Goal: Transaction & Acquisition: Purchase product/service

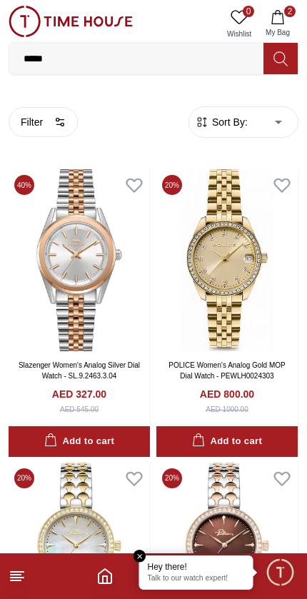
scroll to position [2634, 2]
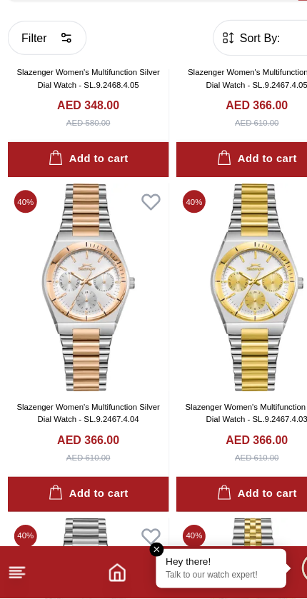
scroll to position [12242, 0]
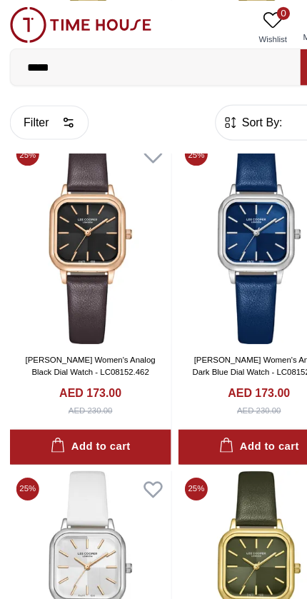
scroll to position [16459, 0]
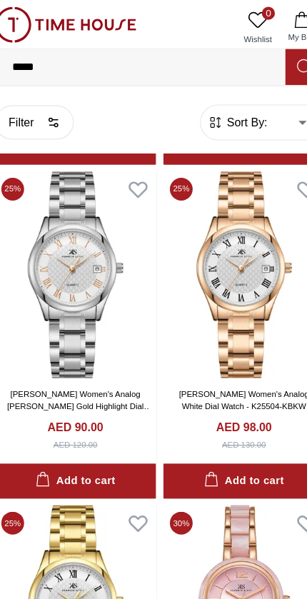
scroll to position [19653, 0]
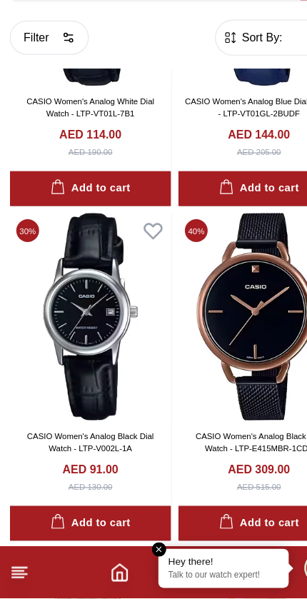
scroll to position [24527, 0]
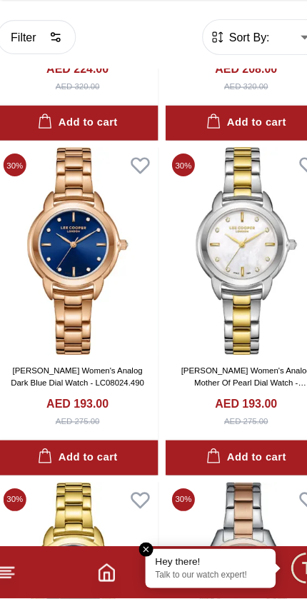
scroll to position [31691, 0]
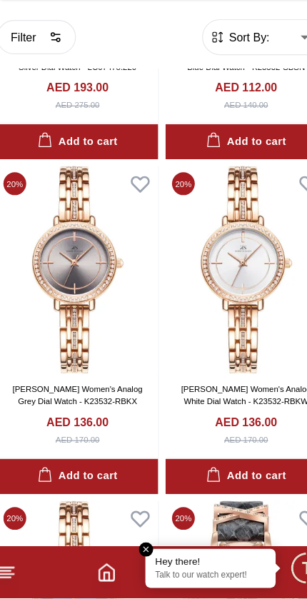
scroll to position [33434, 0]
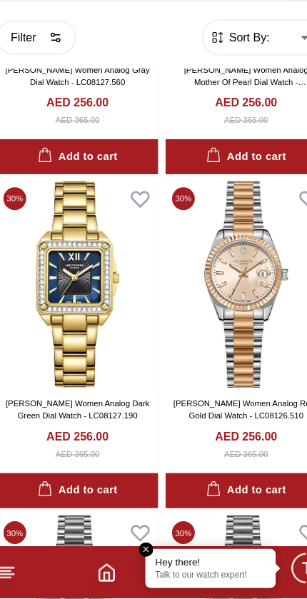
scroll to position [39574, 0]
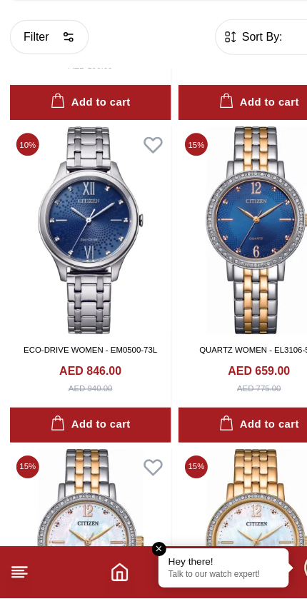
scroll to position [44605, 0]
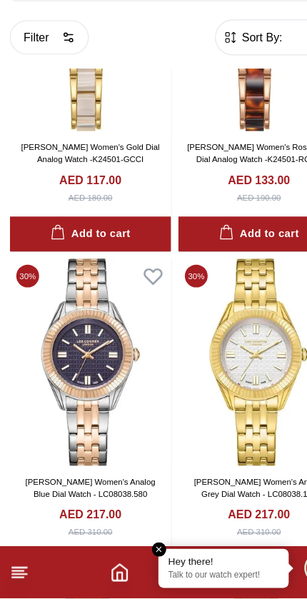
scroll to position [47982, 0]
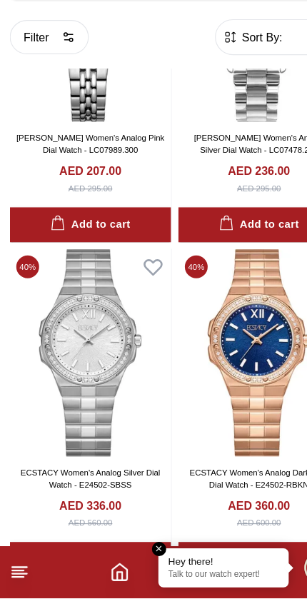
scroll to position [50919, 0]
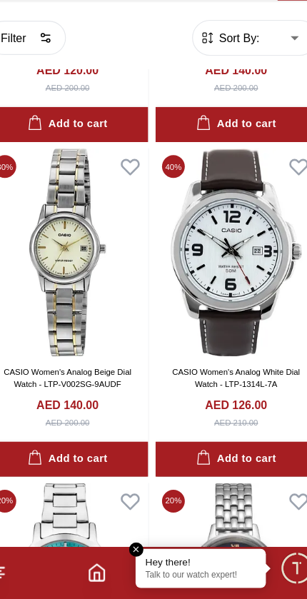
scroll to position [54524, 0]
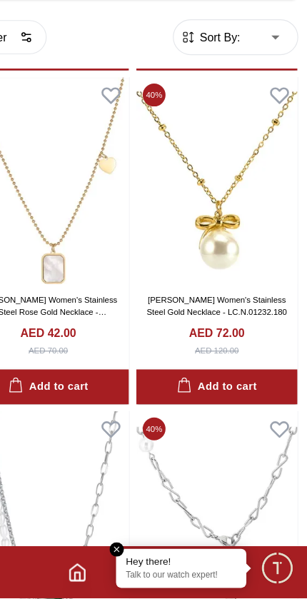
scroll to position [57811, 0]
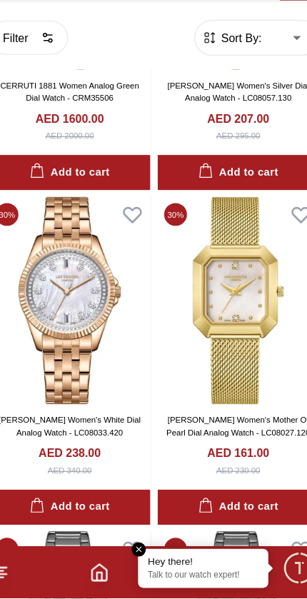
scroll to position [60353, 0]
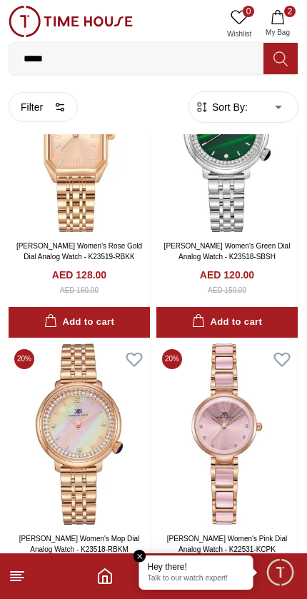
scroll to position [63471, 0]
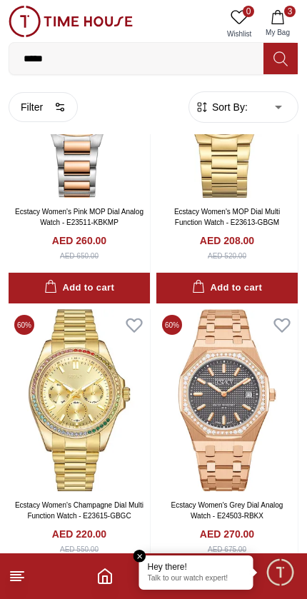
scroll to position [66684, 0]
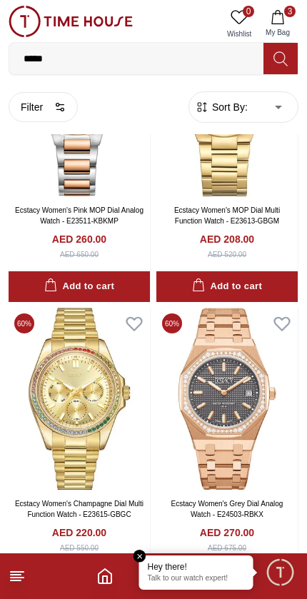
click at [217, 572] on div "Add to cart" at bounding box center [227, 580] width 70 height 16
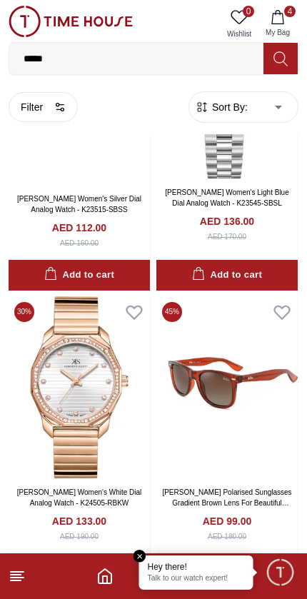
scroll to position [68753, 0]
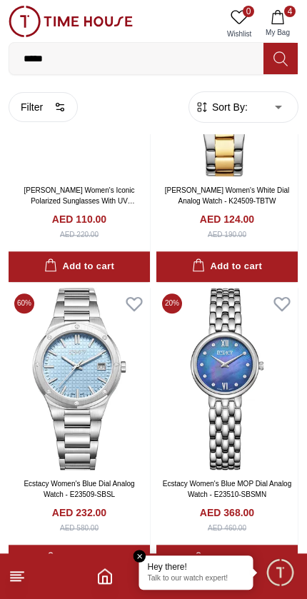
scroll to position [69975, 0]
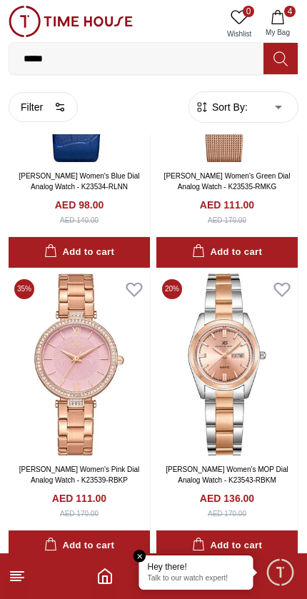
scroll to position [74638, 0]
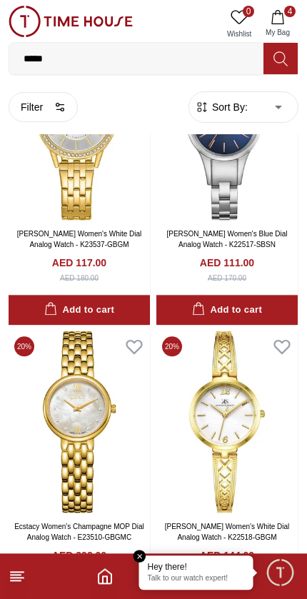
scroll to position [81672, 0]
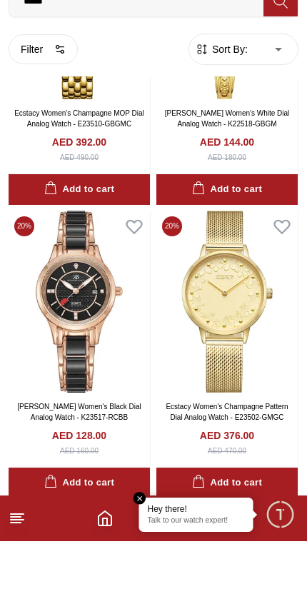
scroll to position [81672, 0]
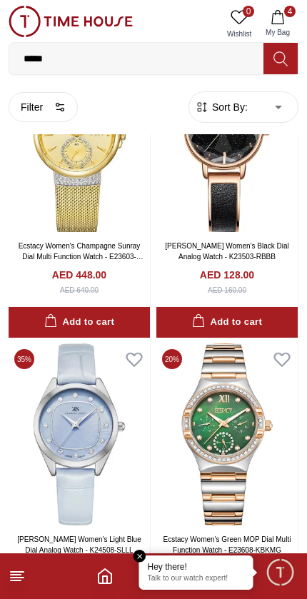
scroll to position [85707, 0]
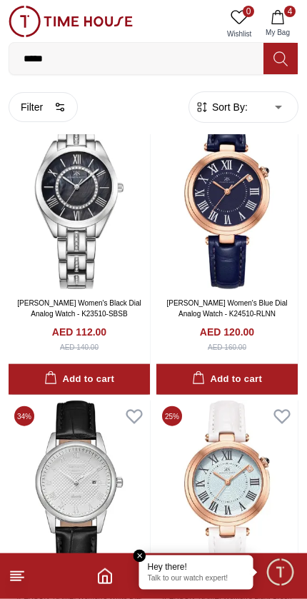
scroll to position [90450, 0]
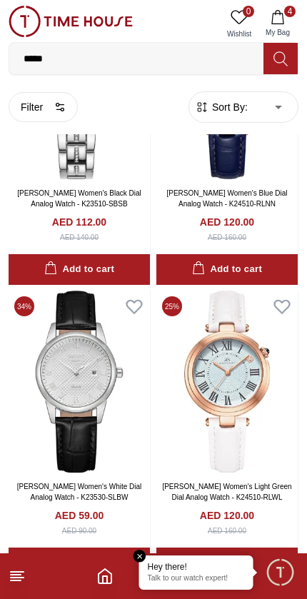
click at [116, 56] on input "*****" at bounding box center [136, 58] width 254 height 29
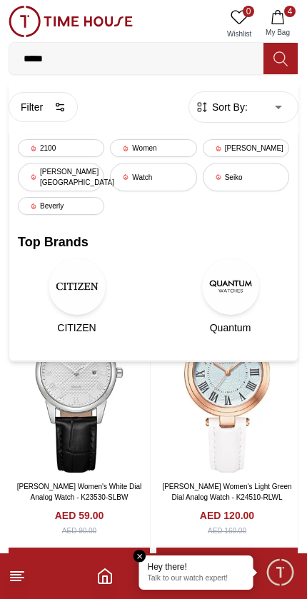
scroll to position [90357, 0]
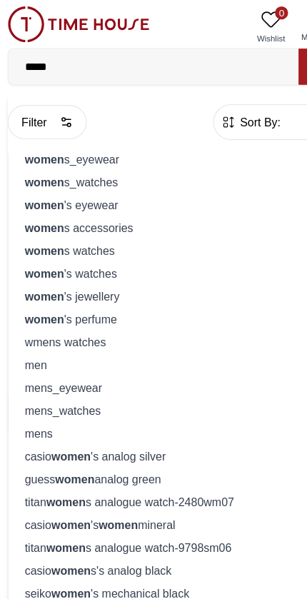
click at [71, 156] on div "women s_watches" at bounding box center [153, 160] width 271 height 20
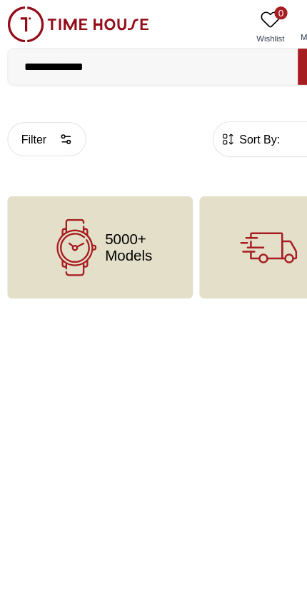
click at [102, 222] on span "5000+ Models" at bounding box center [114, 217] width 41 height 29
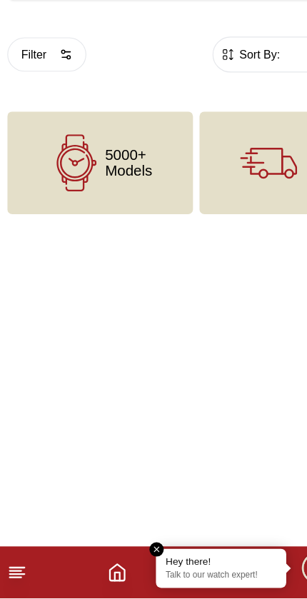
click at [97, 553] on footer "4" at bounding box center [153, 576] width 307 height 46
click at [91, 553] on footer "4" at bounding box center [153, 576] width 307 height 46
click at [99, 567] on icon "Home" at bounding box center [104, 575] width 17 height 17
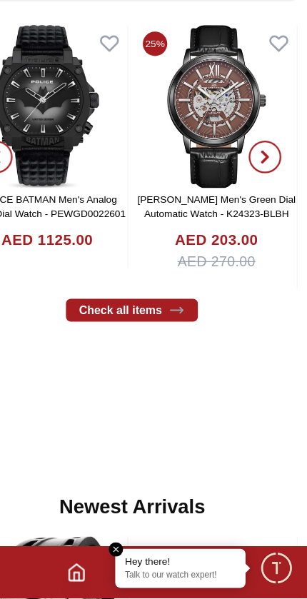
scroll to position [553, 0]
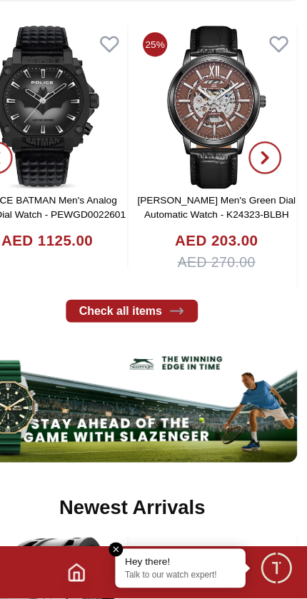
click at [256, 198] on span "button" at bounding box center [270, 212] width 29 height 29
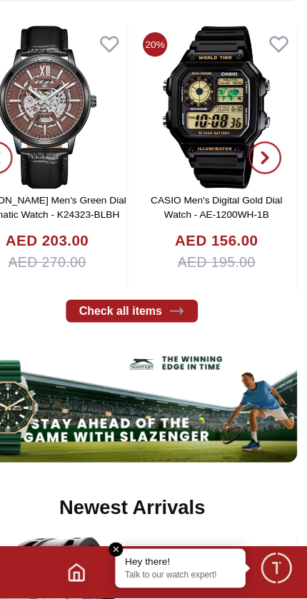
click at [264, 207] on icon "button" at bounding box center [269, 212] width 11 height 11
click at [244, 123] on button "button" at bounding box center [269, 212] width 51 height 231
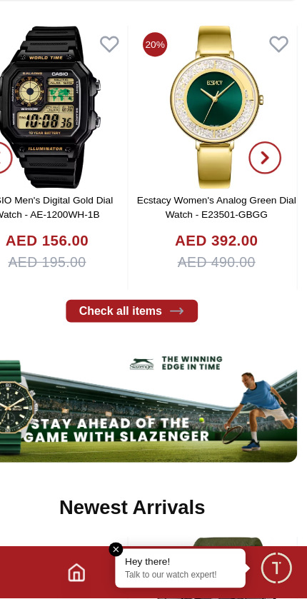
click at [256, 198] on span "button" at bounding box center [270, 212] width 29 height 29
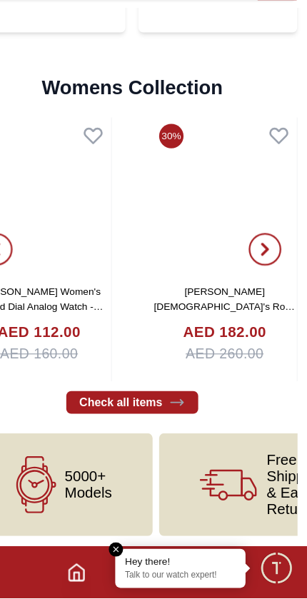
scroll to position [3461, 0]
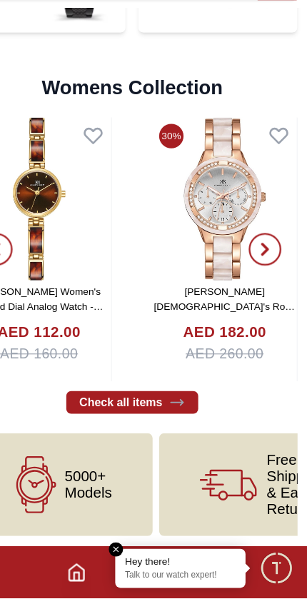
click at [246, 211] on button "button" at bounding box center [269, 292] width 51 height 231
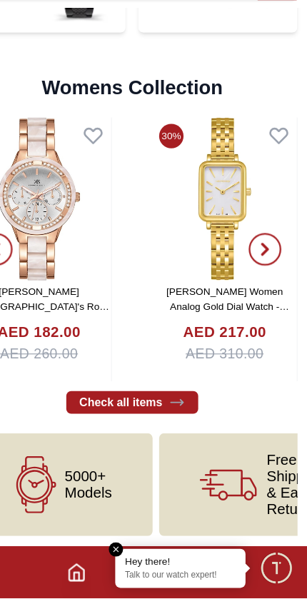
click at [264, 287] on icon "button" at bounding box center [269, 292] width 11 height 11
click at [256, 278] on span "button" at bounding box center [270, 292] width 29 height 29
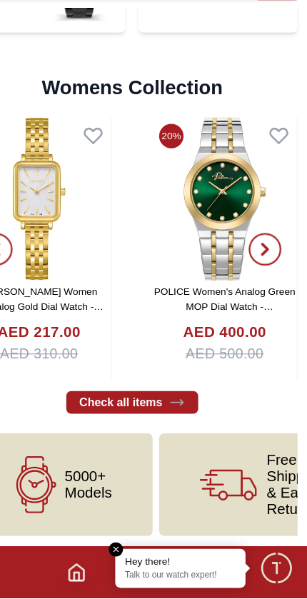
click at [256, 278] on span "button" at bounding box center [270, 292] width 29 height 29
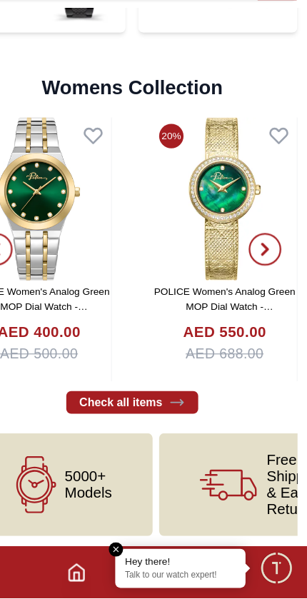
click at [252, 213] on button "button" at bounding box center [269, 292] width 51 height 231
click at [264, 287] on icon "button" at bounding box center [269, 292] width 11 height 11
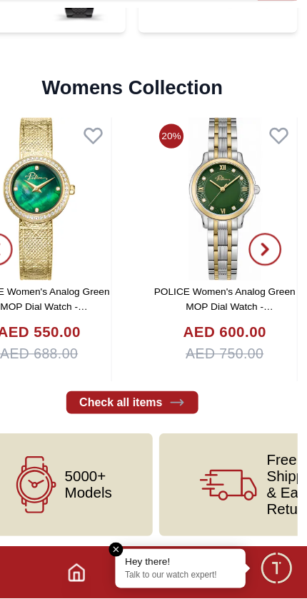
click at [264, 287] on icon "button" at bounding box center [269, 292] width 11 height 11
click at [268, 288] on icon "button" at bounding box center [270, 292] width 4 height 9
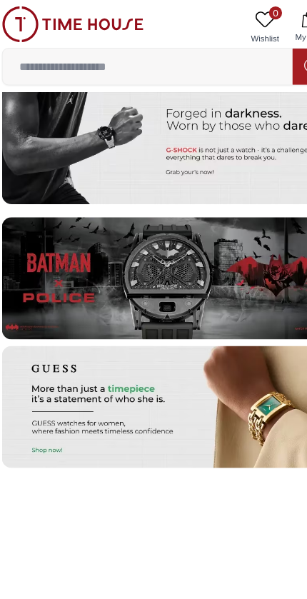
scroll to position [2807, 0]
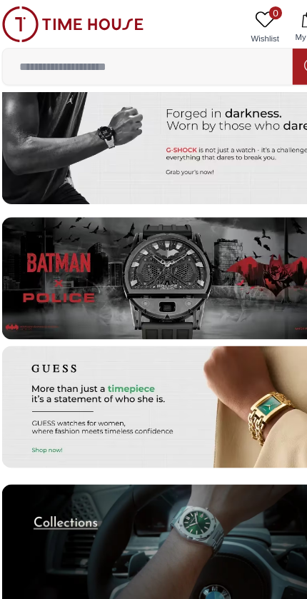
click at [220, 359] on img at bounding box center [154, 356] width 290 height 107
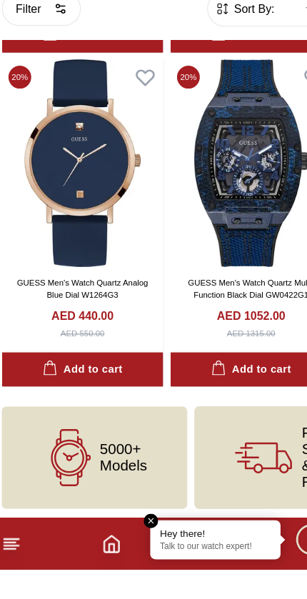
scroll to position [2139, 0]
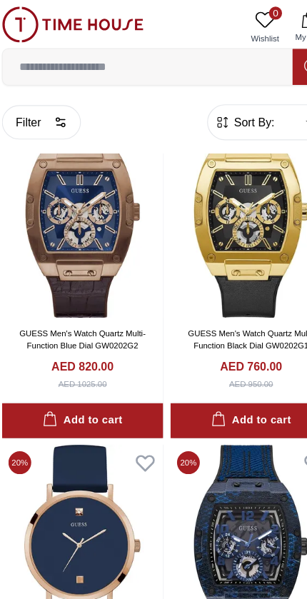
click at [177, 56] on input at bounding box center [136, 58] width 254 height 29
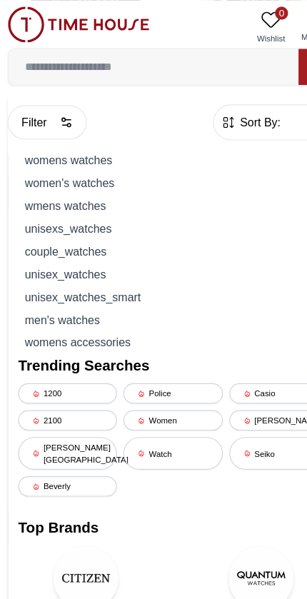
click at [76, 170] on div "wmens watches" at bounding box center [153, 180] width 271 height 20
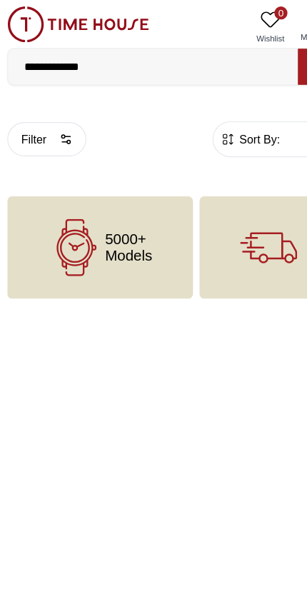
click at [179, 54] on input "**********" at bounding box center [136, 58] width 254 height 29
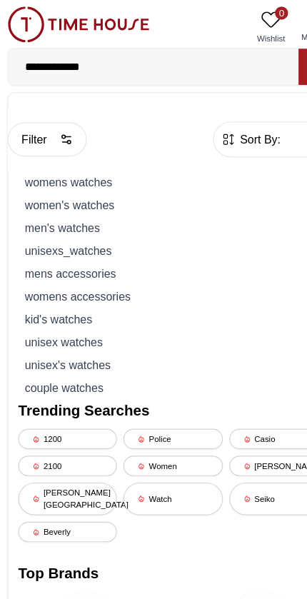
click at [75, 156] on div "womens watches" at bounding box center [153, 160] width 271 height 20
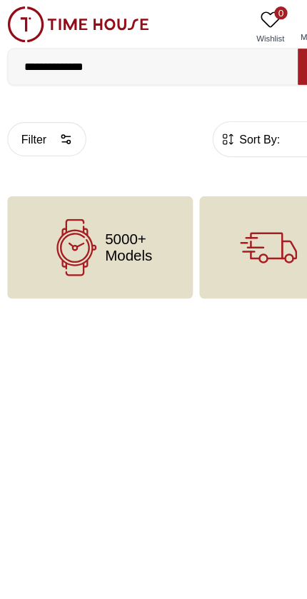
click at [232, 118] on span "Sort By:" at bounding box center [228, 122] width 39 height 14
click at [195, 66] on input "**********" at bounding box center [136, 58] width 254 height 29
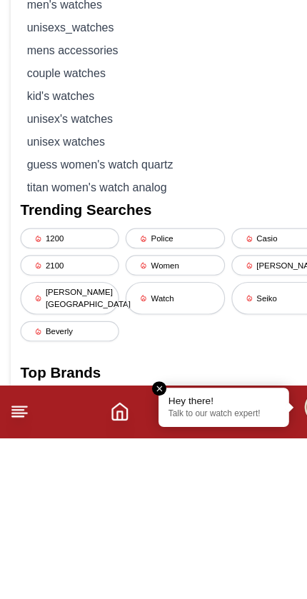
click at [235, 439] on div "[PERSON_NAME]" at bounding box center [246, 448] width 86 height 18
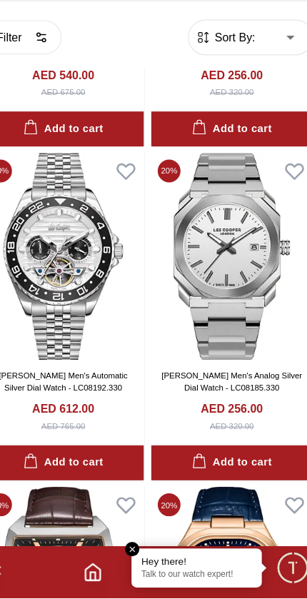
scroll to position [2013, 0]
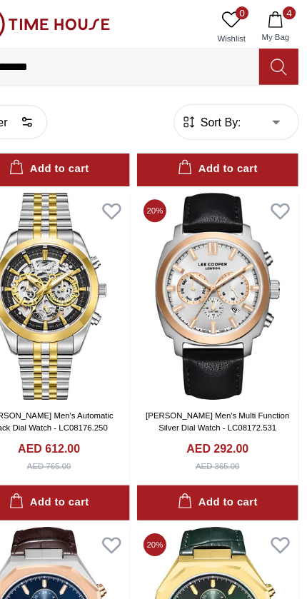
scroll to position [3221, 0]
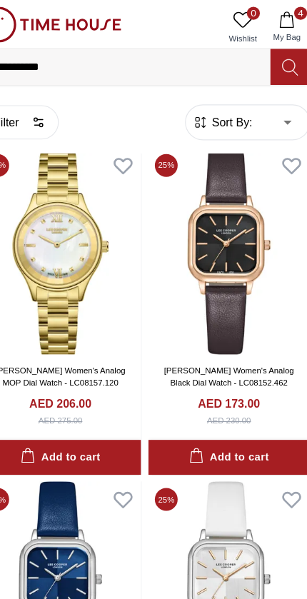
scroll to position [6780, 0]
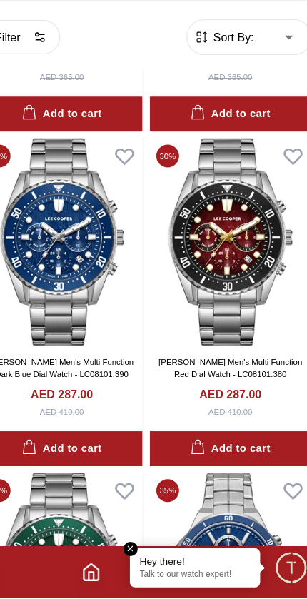
scroll to position [9939, 0]
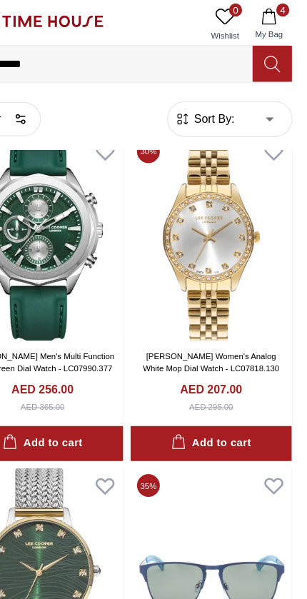
scroll to position [13359, 4]
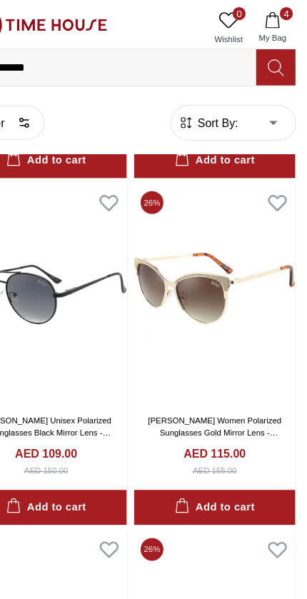
scroll to position [16527, 0]
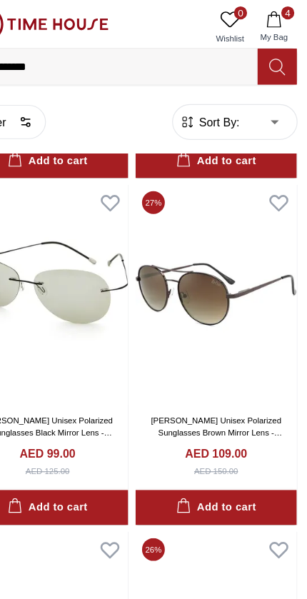
click at [133, 59] on input "**********" at bounding box center [136, 58] width 254 height 29
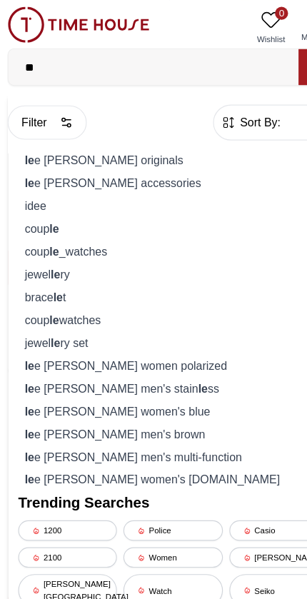
type input "*"
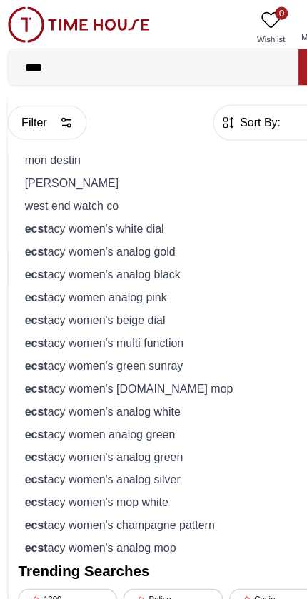
type input "****"
click at [126, 218] on div "ecst acy women's analog gold" at bounding box center [153, 220] width 271 height 20
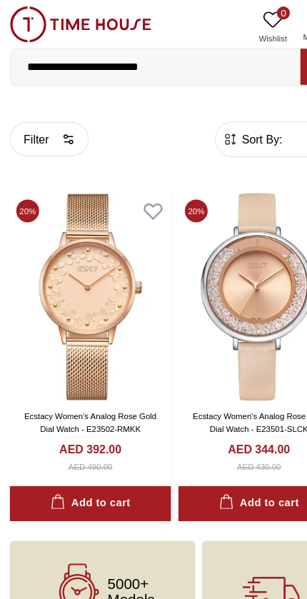
click at [46, 126] on button "Filter" at bounding box center [43, 122] width 69 height 30
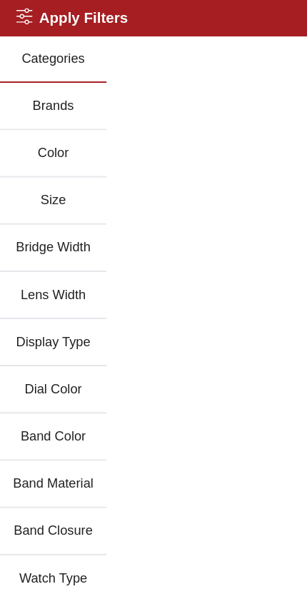
click at [57, 347] on button "Dial Color" at bounding box center [47, 341] width 94 height 41
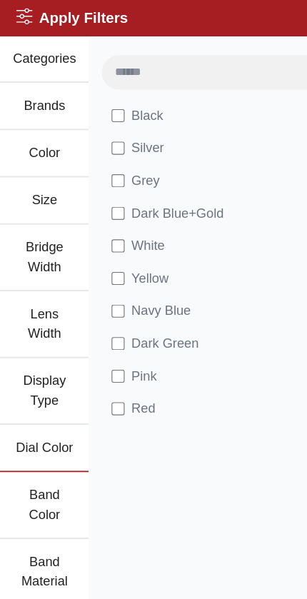
click at [133, 365] on span "Red" at bounding box center [125, 358] width 21 height 17
click at [128, 351] on span "Red" at bounding box center [125, 358] width 21 height 17
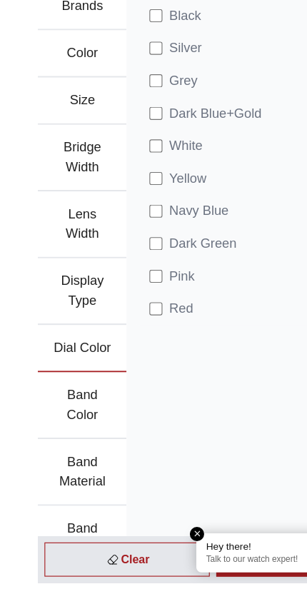
scroll to position [14, 0]
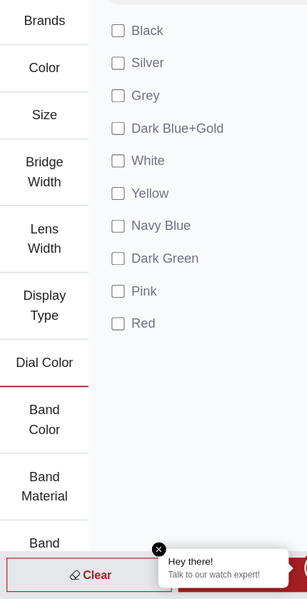
click at [86, 563] on div "Clear" at bounding box center [78, 578] width 145 height 30
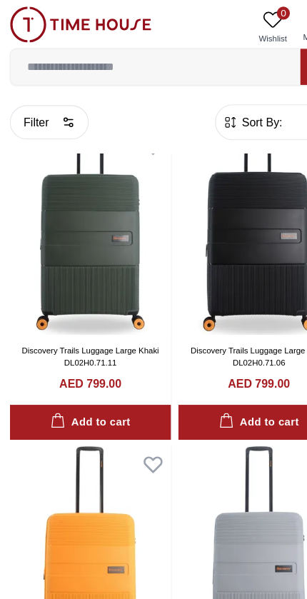
scroll to position [1500, 0]
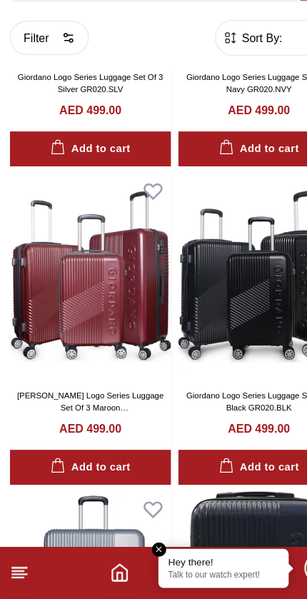
scroll to position [4204, 0]
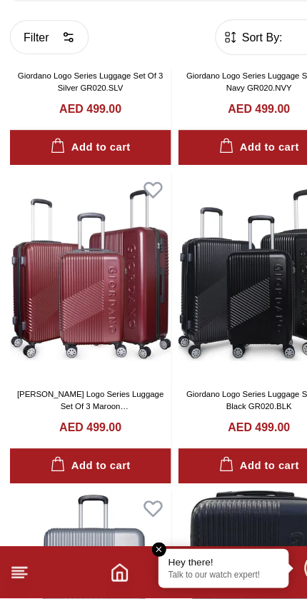
click at [108, 567] on icon "Home" at bounding box center [104, 575] width 17 height 17
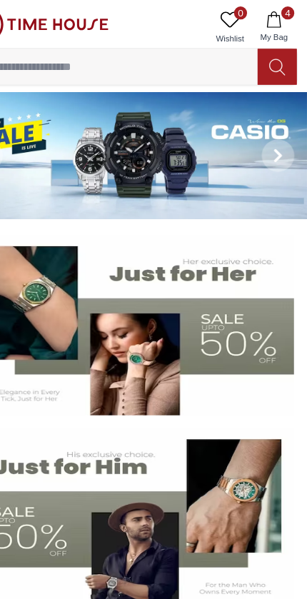
click at [220, 445] on img at bounding box center [153, 454] width 284 height 158
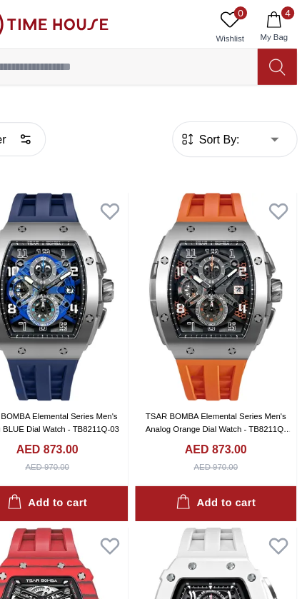
click at [284, 13] on span "4" at bounding box center [289, 11] width 11 height 11
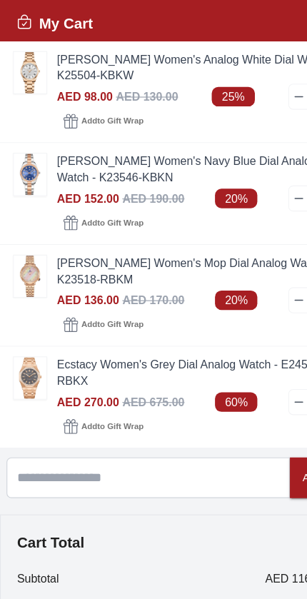
click at [34, 338] on img at bounding box center [26, 335] width 29 height 36
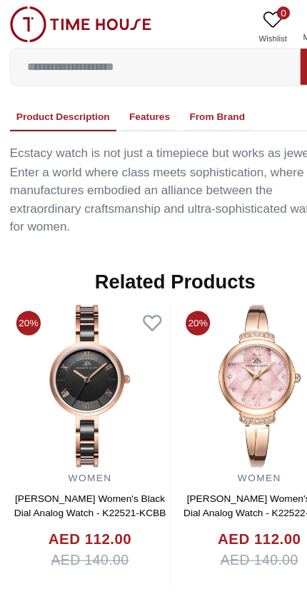
scroll to position [1015, 0]
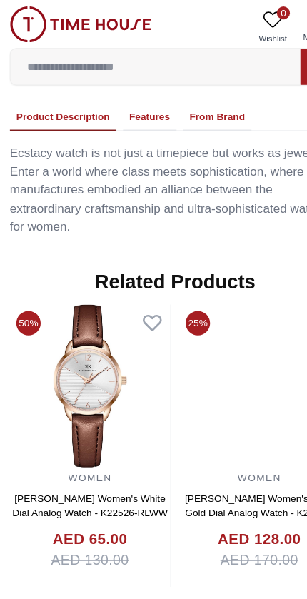
click at [72, 332] on img at bounding box center [79, 338] width 141 height 143
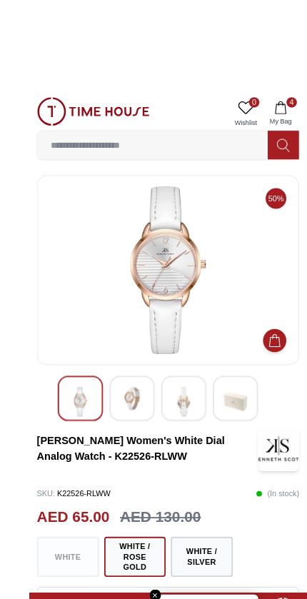
scroll to position [1, 0]
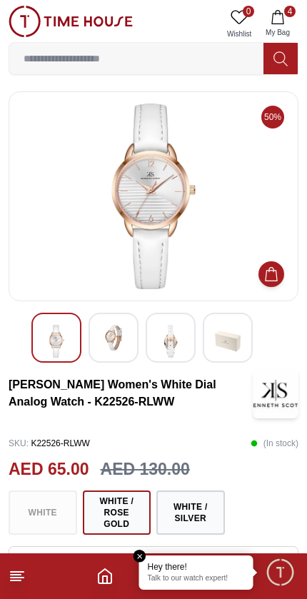
click at [113, 572] on icon "Home" at bounding box center [104, 575] width 17 height 17
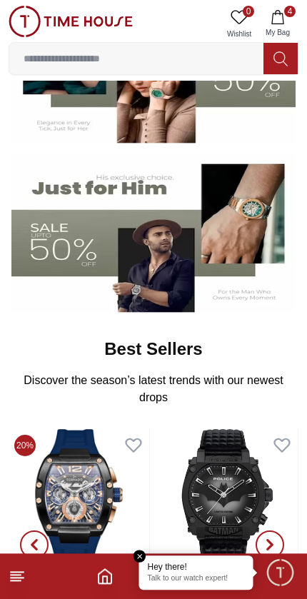
scroll to position [221, 0]
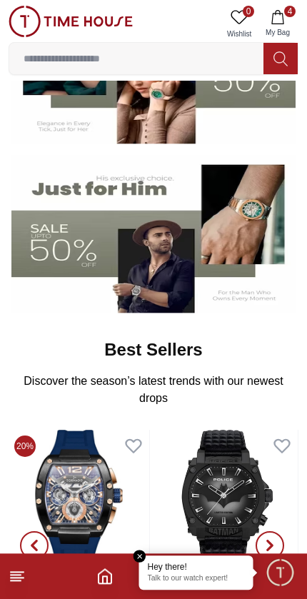
click at [55, 245] on img at bounding box center [153, 234] width 284 height 158
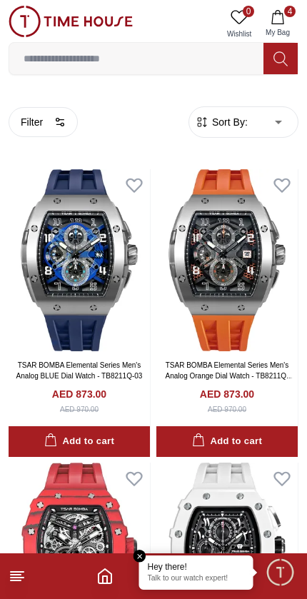
click at [98, 582] on icon "Home" at bounding box center [104, 575] width 17 height 17
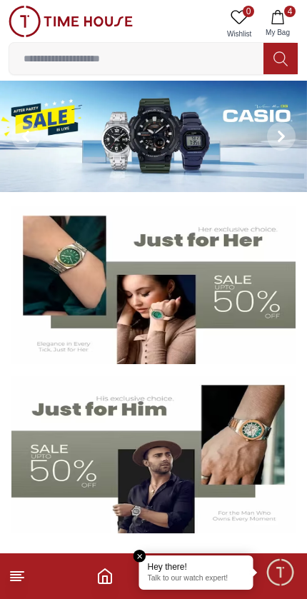
click at [250, 303] on img at bounding box center [153, 285] width 284 height 158
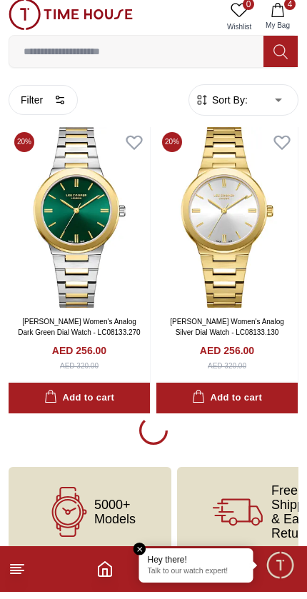
scroll to position [5606, 0]
